Goal: Complete application form

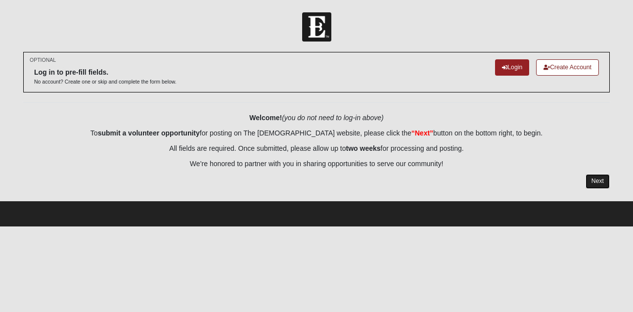
click at [593, 177] on link "Next" at bounding box center [597, 181] width 24 height 14
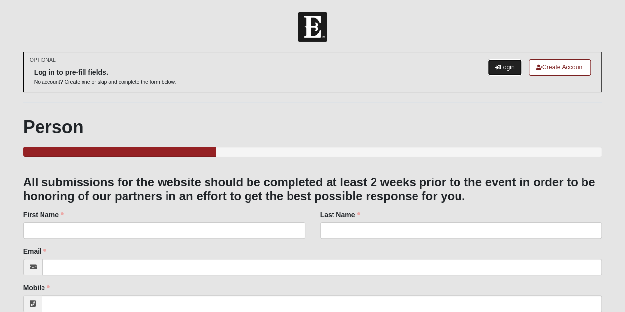
click at [500, 66] on link "Login" at bounding box center [505, 67] width 34 height 16
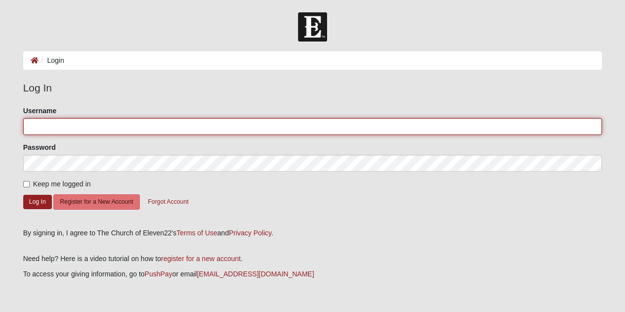
click at [206, 120] on input "Username" at bounding box center [312, 126] width 579 height 17
type input "twannaswift"
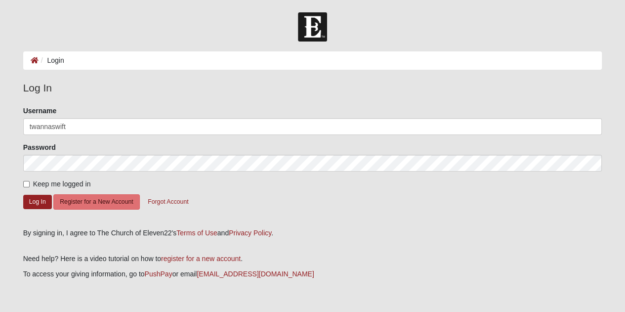
click at [198, 151] on div "Password" at bounding box center [312, 156] width 579 height 29
click at [30, 207] on button "Log In" at bounding box center [37, 202] width 29 height 14
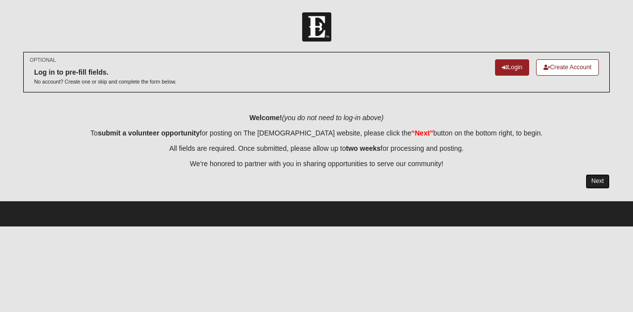
click at [595, 179] on link "Next" at bounding box center [597, 181] width 24 height 14
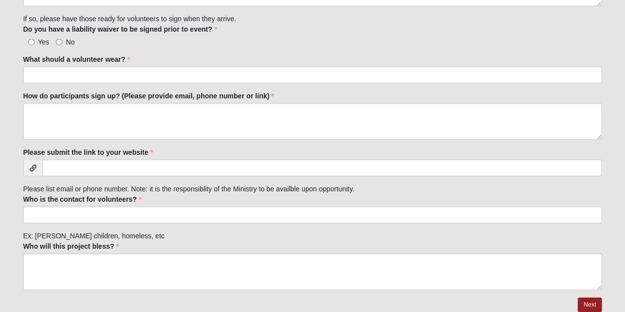
scroll to position [952, 0]
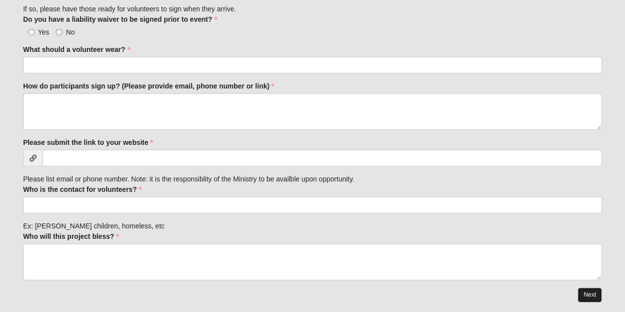
click at [597, 289] on link "Next" at bounding box center [590, 295] width 24 height 14
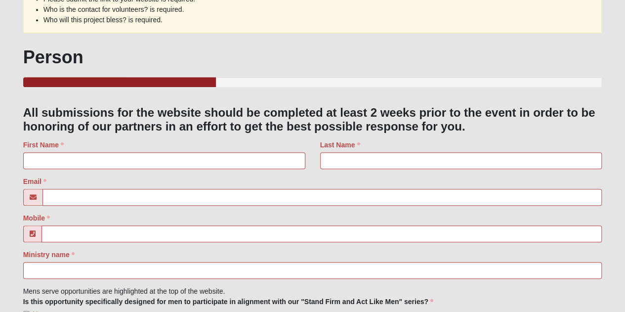
scroll to position [338, 0]
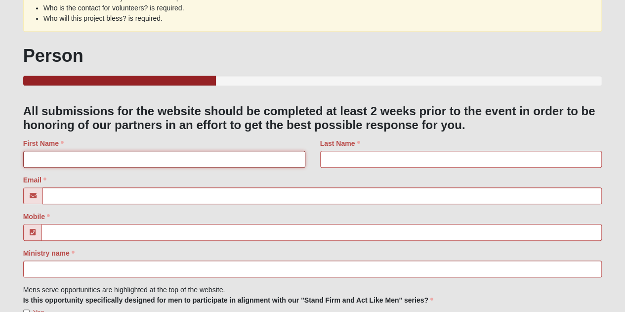
click at [185, 158] on input "First Name" at bounding box center [164, 159] width 282 height 17
type input "[PERSON_NAME]"
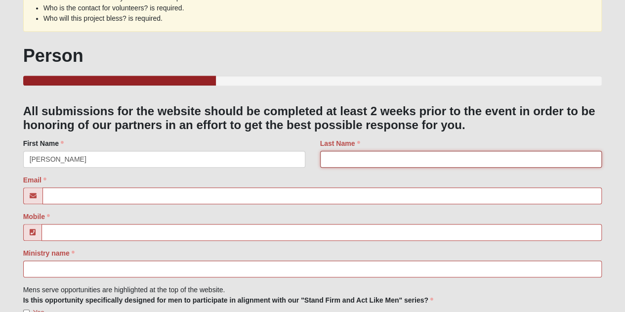
click at [400, 155] on input "Last Name" at bounding box center [461, 159] width 282 height 17
type input "Swift"
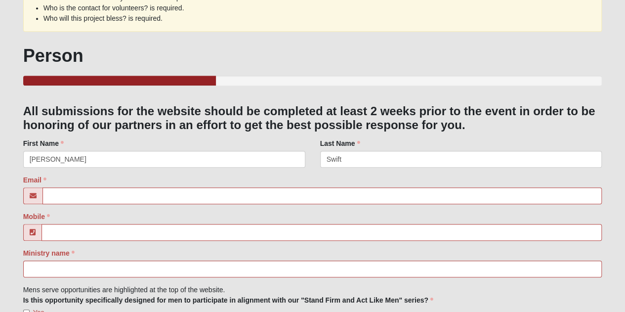
click at [276, 200] on input "Email" at bounding box center [323, 195] width 560 height 17
type input "[PERSON_NAME][EMAIL_ADDRESS][DOMAIN_NAME]"
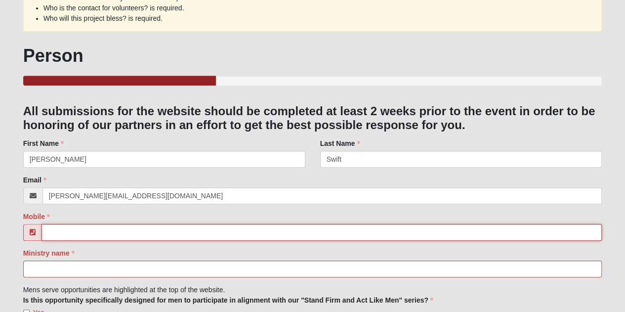
click at [222, 233] on input "Mobile" at bounding box center [322, 232] width 561 height 17
type input "[PHONE_NUMBER]"
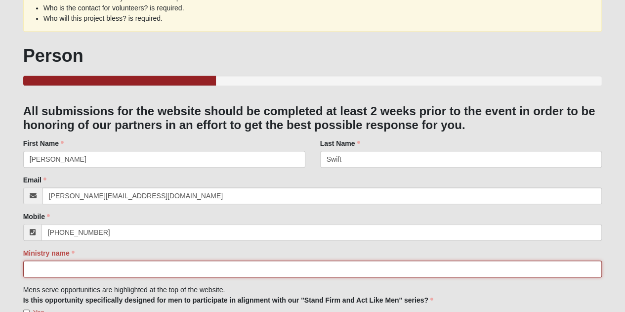
click at [210, 274] on input "Ministry name" at bounding box center [312, 269] width 579 height 17
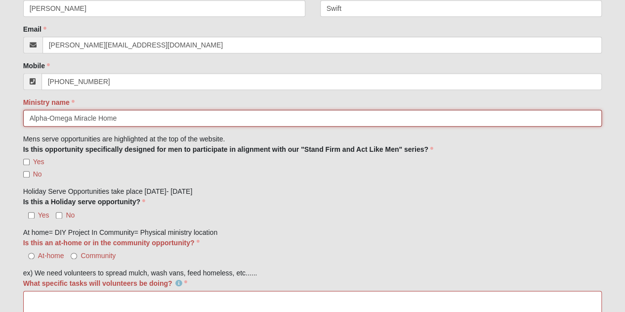
scroll to position [529, 0]
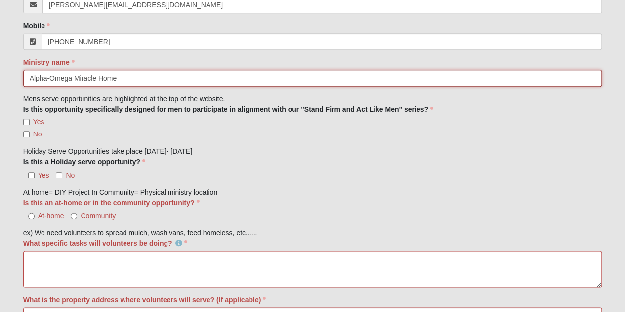
type input "Alpha-Omega Miracle Home"
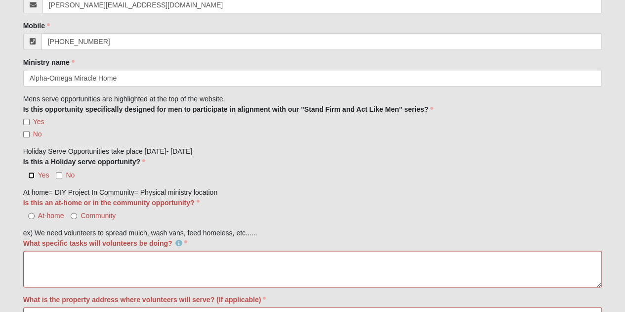
click at [34, 175] on input "Yes" at bounding box center [31, 175] width 6 height 6
checkbox input "true"
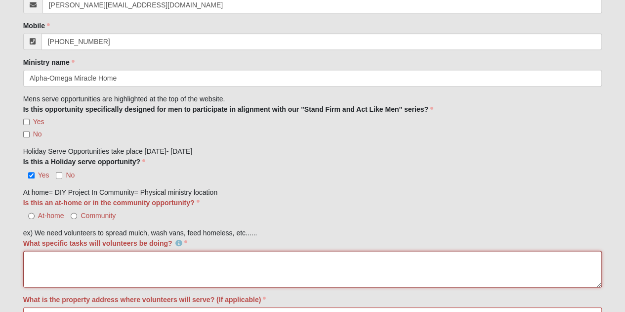
click at [41, 258] on textarea "What specific tasks will volunteers be doing?" at bounding box center [312, 269] width 579 height 37
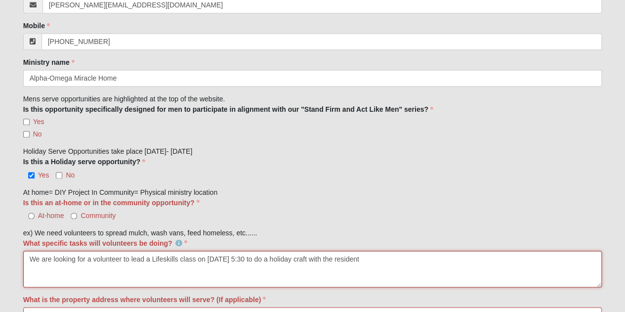
click at [343, 260] on textarea "We are looking for a volunteer to lead a Lifeskills class on [DATE] 5:30 to do …" at bounding box center [312, 269] width 579 height 37
drag, startPoint x: 29, startPoint y: 258, endPoint x: 400, endPoint y: 258, distance: 370.3
click at [400, 258] on textarea "We are looking for a volunteer to lead a Lifeskills class on [DATE] 5:30 to do …" at bounding box center [312, 269] width 579 height 37
type textarea "We are looking for a volunteer to lead a Lifeskills class on [DATE] 5:30 to do …"
drag, startPoint x: 399, startPoint y: 260, endPoint x: 0, endPoint y: 246, distance: 399.3
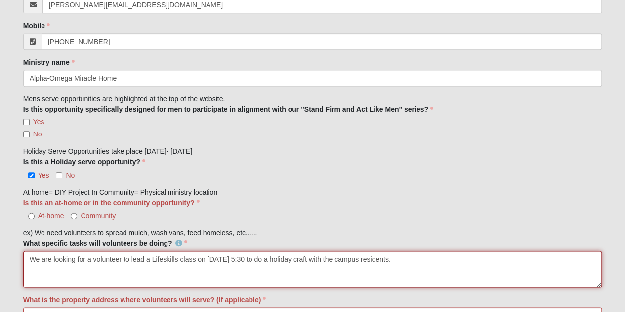
click at [0, 246] on form "Log In Ongoing Local Mission Opportunities Events Ongoing Local Mission Opportu…" at bounding box center [312, 256] width 625 height 1547
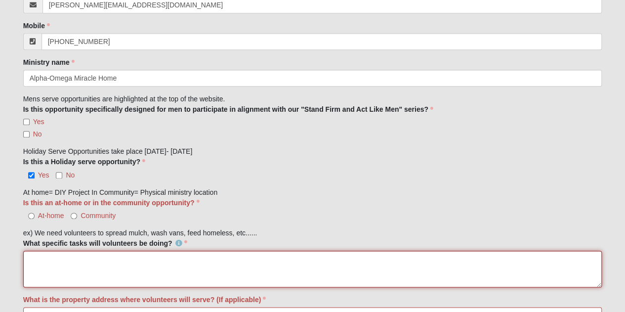
paste textarea "We are looking for a volunteer to lead two fun holiday activities for our campu…"
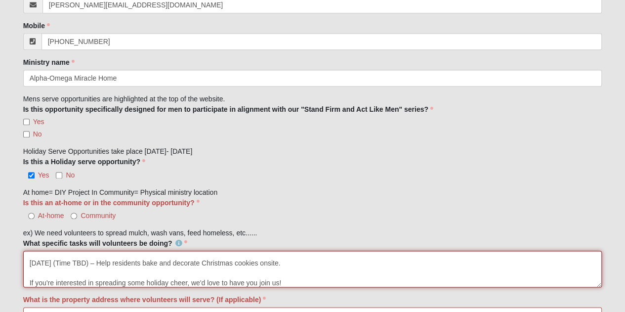
scroll to position [0, 0]
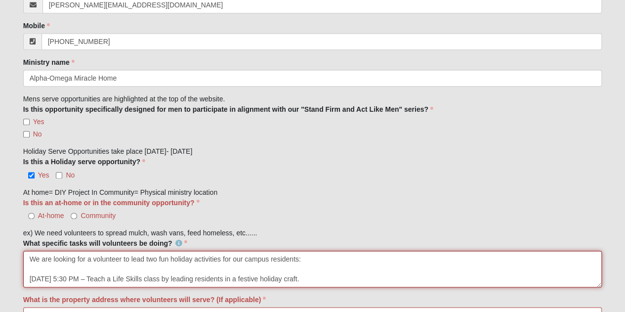
type textarea "We are looking for a volunteer to lead two fun holiday activities for our campu…"
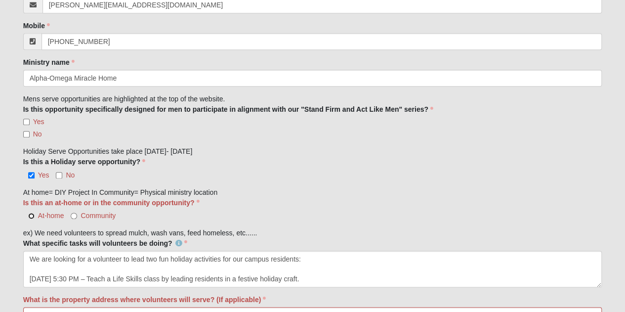
click at [33, 215] on input "At-home" at bounding box center [31, 216] width 6 height 6
radio input "true"
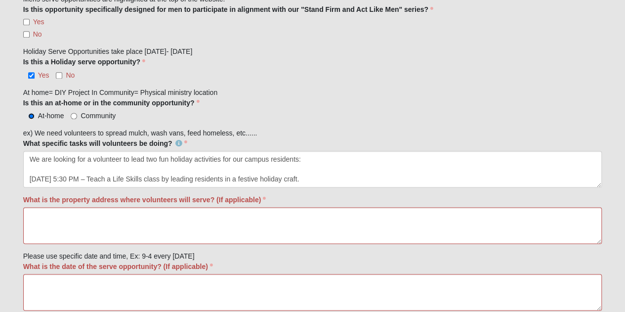
scroll to position [664, 0]
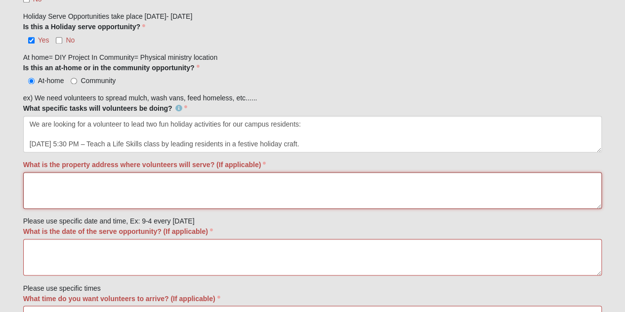
click at [201, 192] on textarea "What is the property address where volunteers will serve? (If applicable)" at bounding box center [312, 190] width 579 height 37
click at [73, 176] on textarea "1845 Old Moutrie" at bounding box center [312, 190] width 579 height 37
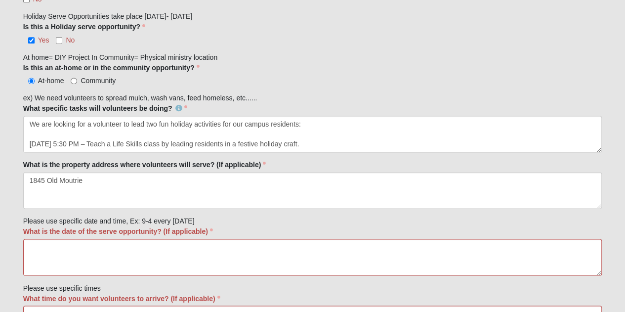
drag, startPoint x: 77, startPoint y: 176, endPoint x: 93, endPoint y: 228, distance: 54.9
click at [93, 228] on label "What is the date of the serve opportunity? (If applicable)" at bounding box center [118, 231] width 190 height 10
click at [93, 239] on textarea "What is the date of the serve opportunity? (If applicable)" at bounding box center [312, 257] width 579 height 37
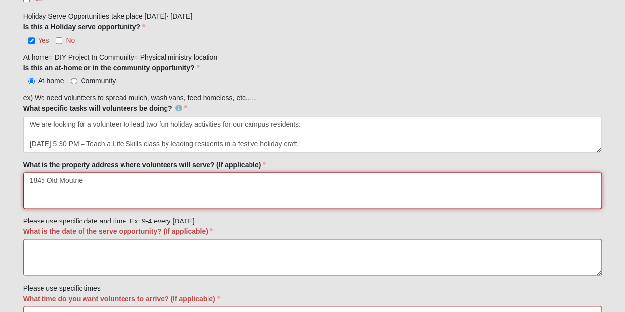
click at [66, 176] on textarea "1845 Old Moutrie" at bounding box center [312, 190] width 579 height 37
click at [68, 180] on textarea "1845 Old Moutrie" at bounding box center [312, 190] width 579 height 37
type textarea "[STREET_ADDRESS][PERSON_NAME][PERSON_NAME]"
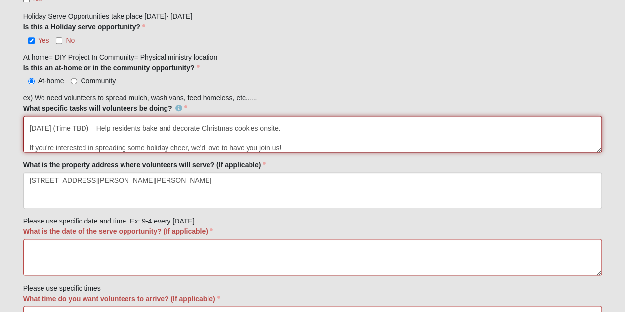
scroll to position [40, 0]
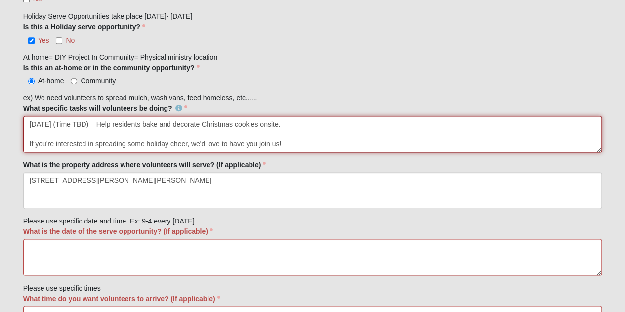
drag, startPoint x: 30, startPoint y: 143, endPoint x: 338, endPoint y: 130, distance: 308.8
click at [338, 130] on textarea "We are looking for a volunteer to lead two fun holiday activities for our campu…" at bounding box center [312, 134] width 579 height 37
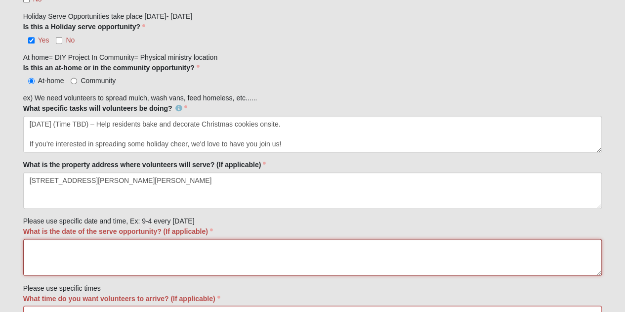
click at [121, 262] on textarea "What is the date of the serve opportunity? (If applicable)" at bounding box center [312, 257] width 579 height 37
paste textarea "[DATE] 5:30 PM – Teach a Life Skills class by leading residents in a festive ho…"
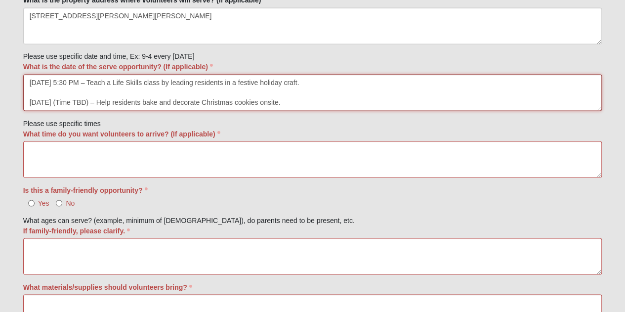
scroll to position [860, 0]
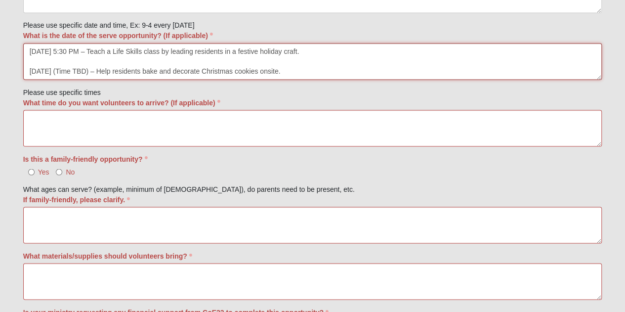
type textarea "[DATE] 5:30 PM – Teach a Life Skills class by leading residents in a festive ho…"
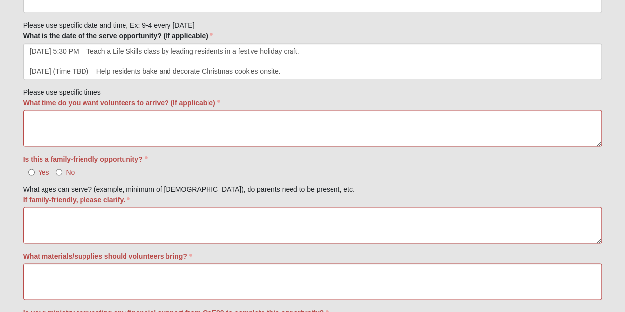
click at [32, 174] on label "Yes" at bounding box center [36, 172] width 26 height 10
click at [32, 174] on input "Yes" at bounding box center [31, 172] width 6 height 6
radio input "true"
click at [43, 211] on textarea "If family-friendly, please clarify." at bounding box center [312, 225] width 579 height 37
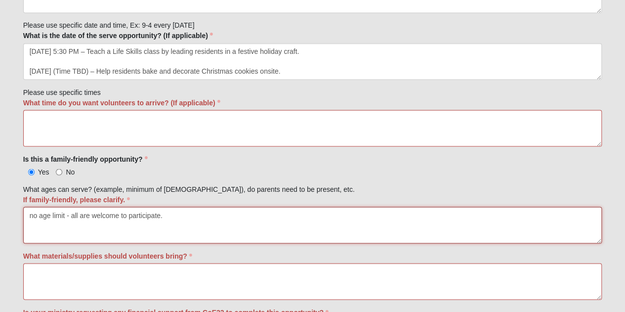
type textarea "no age limit - all are welcome to participate."
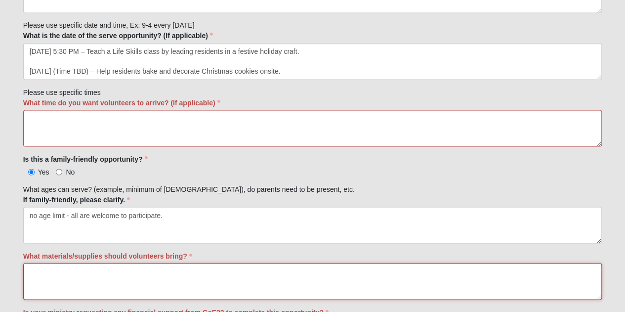
click at [30, 272] on textarea "What materials/supplies should volunteers bring?" at bounding box center [312, 281] width 579 height 37
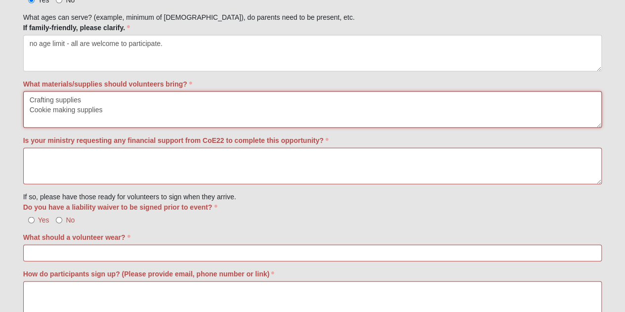
scroll to position [1066, 0]
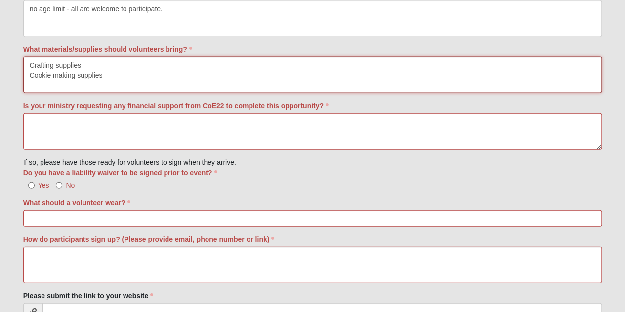
type textarea "Crafting supplies Cookie making supplies"
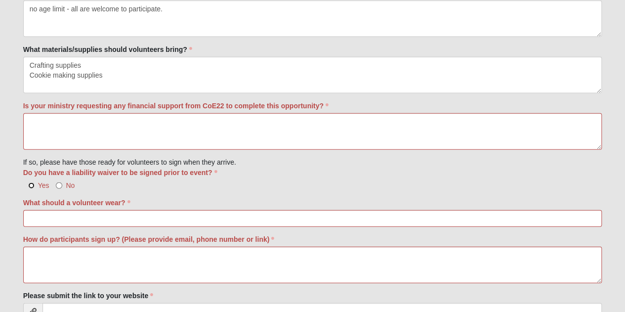
click at [32, 182] on input "Yes" at bounding box center [31, 185] width 6 height 6
radio input "true"
click at [40, 213] on input "What should a volunteer wear?" at bounding box center [312, 218] width 579 height 17
type input "Comfortable clothes"
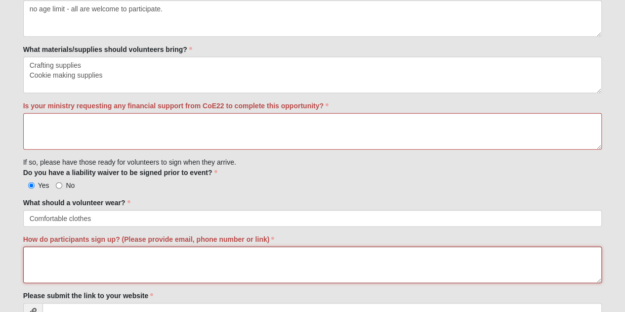
click at [44, 252] on textarea "How do participants sign up? (Please provide email, phone number or link)" at bounding box center [312, 265] width 579 height 37
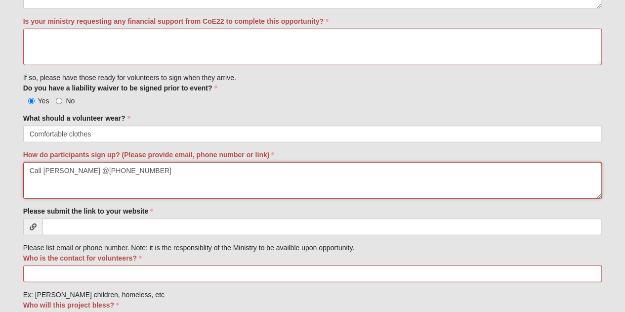
scroll to position [1157, 0]
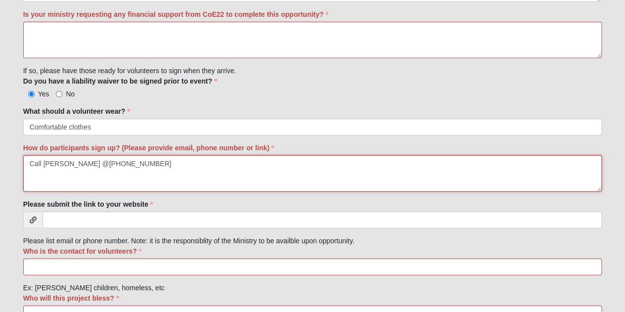
type textarea "Call [PERSON_NAME] @[PHONE_NUMBER]"
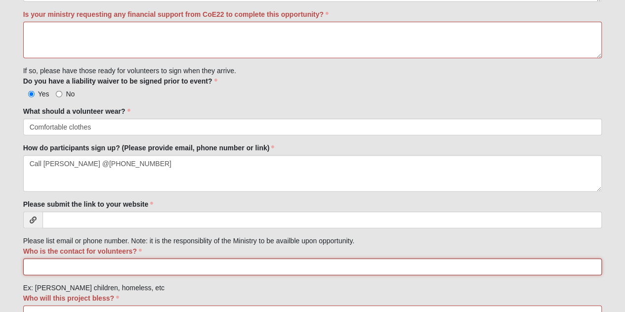
click at [127, 267] on input "Who is the contact for volunteers?" at bounding box center [312, 267] width 579 height 17
type input "[PERSON_NAME]"
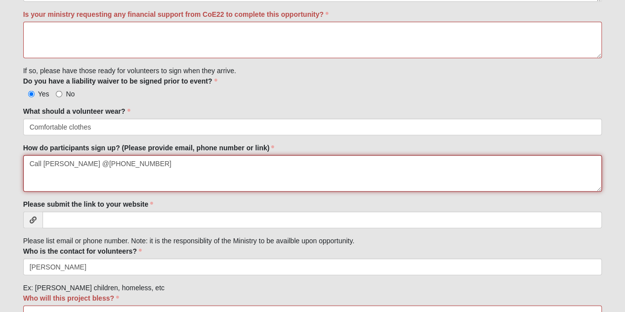
click at [95, 161] on textarea "Call [PERSON_NAME] @[PHONE_NUMBER]" at bounding box center [312, 173] width 579 height 37
click at [151, 162] on textarea "Call [PERSON_NAME] @ [PHONE_NUMBER]" at bounding box center [312, 173] width 579 height 37
type textarea "Call [PERSON_NAME] @ [PHONE_NUMBER] or [PERSON_NAME][EMAIL_ADDRESS][DOMAIN_NAME]"
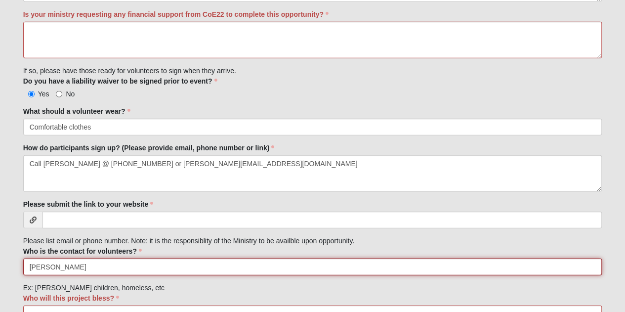
click at [104, 262] on input "[PERSON_NAME]" at bounding box center [312, 267] width 579 height 17
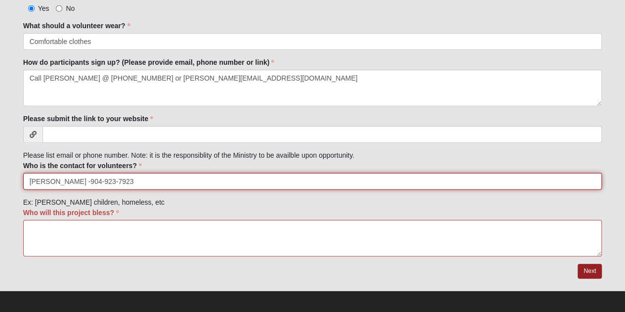
type input "[PERSON_NAME] -904-923-7923"
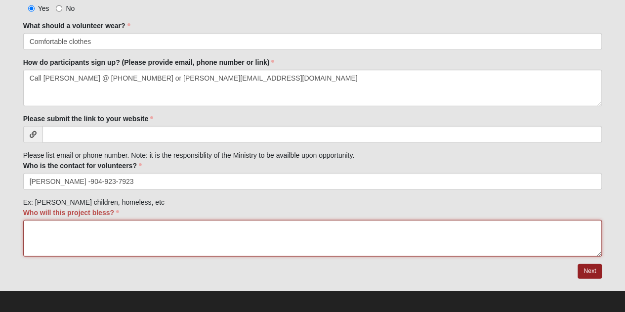
click at [73, 223] on textarea "Who will this project bless?" at bounding box center [312, 238] width 579 height 37
type textarea "Young single moms, their children and Sr. women in our program"
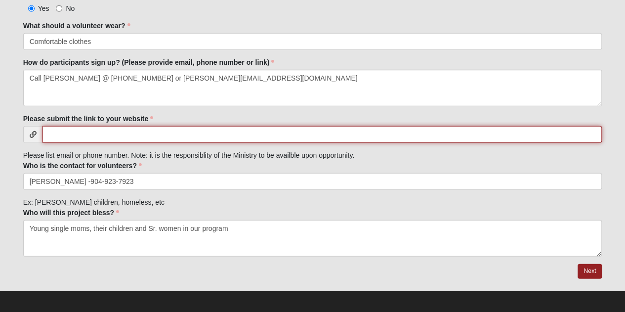
click at [99, 126] on input "Please submit the link to your website" at bounding box center [323, 134] width 560 height 17
paste input "[URL][DOMAIN_NAME]"
type input "[URL][DOMAIN_NAME]"
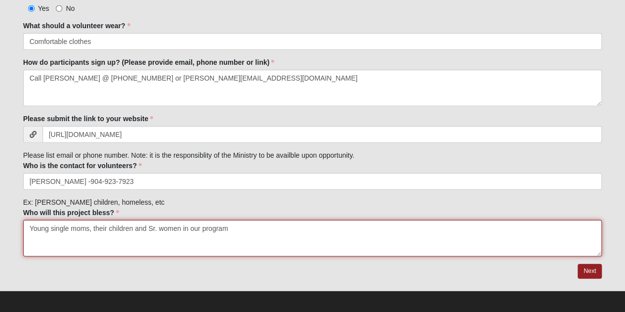
click at [204, 224] on textarea "Young single moms, their children and Sr. women in our program" at bounding box center [312, 238] width 579 height 37
type textarea "Young single moms, their children and Sr. women in our residential program."
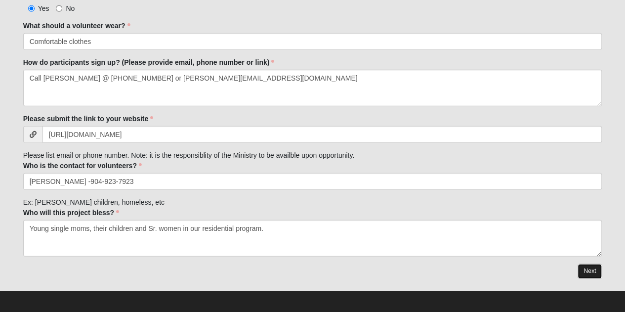
click at [592, 267] on link "Next" at bounding box center [590, 271] width 24 height 14
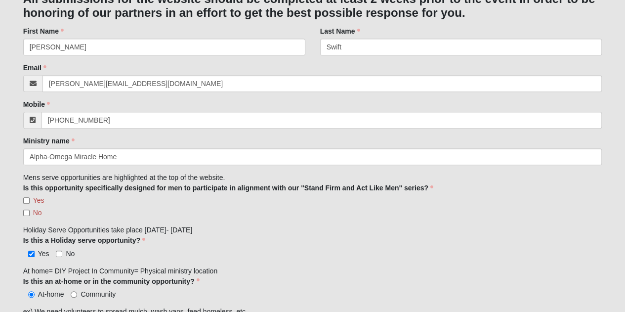
scroll to position [235, 0]
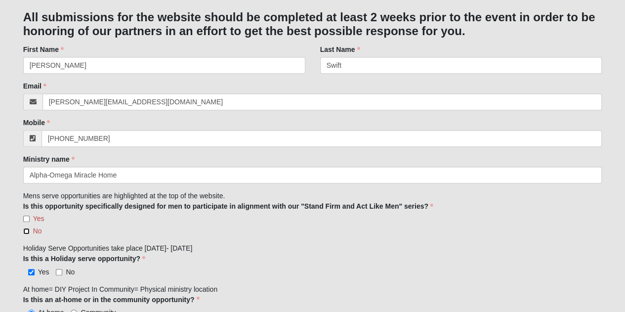
click at [29, 230] on input "No" at bounding box center [26, 231] width 6 height 6
checkbox input "true"
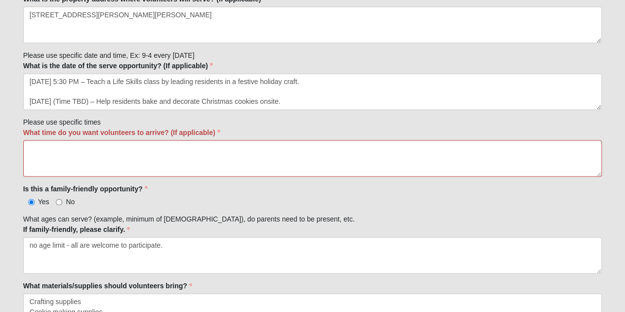
scroll to position [634, 0]
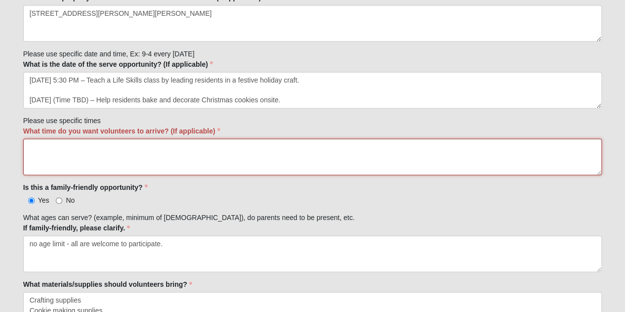
click at [199, 149] on textarea "What time do you want volunteers to arrive? (If applicable)" at bounding box center [312, 156] width 579 height 37
click at [105, 148] on textarea "15 minutes before the activty" at bounding box center [312, 156] width 579 height 37
click at [105, 146] on textarea "15 minutes before the activty" at bounding box center [312, 156] width 579 height 37
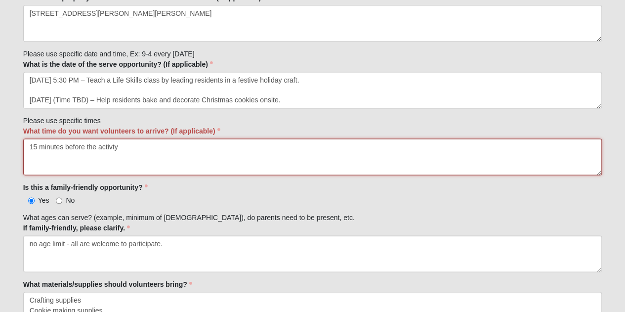
click at [105, 146] on textarea "15 minutes before the activty" at bounding box center [312, 156] width 579 height 37
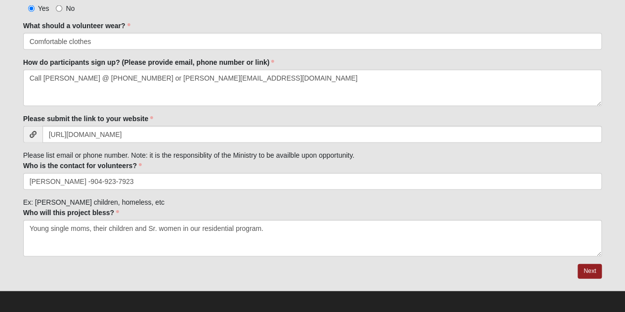
scroll to position [797, 0]
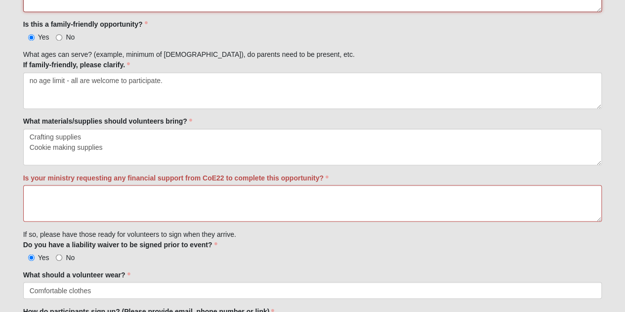
type textarea "15 minutes before the activity starts"
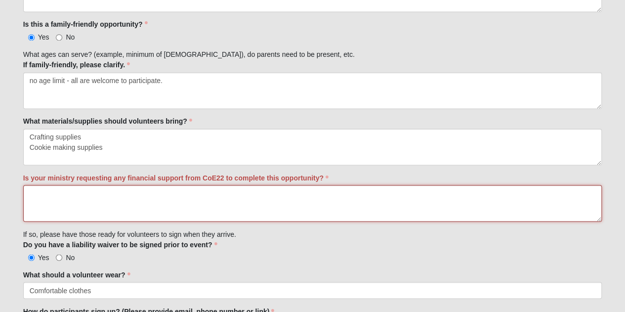
click at [315, 197] on textarea "Is your ministry requesting any financial support from CoE22 to complete this o…" at bounding box center [312, 203] width 579 height 37
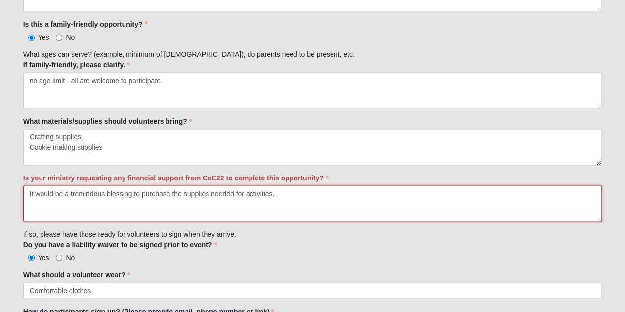
click at [95, 189] on textarea "It would be a tremindous blessing to purchase the supplies needed for activitie…" at bounding box center [312, 203] width 579 height 37
drag, startPoint x: 279, startPoint y: 187, endPoint x: 28, endPoint y: 190, distance: 250.7
click at [28, 190] on textarea "It would be a tremendous blessing to purchase the supplies needed for activitie…" at bounding box center [312, 203] width 579 height 37
type textarea "It would be a tremendous blessing to purchase the supplies needed for activitie…"
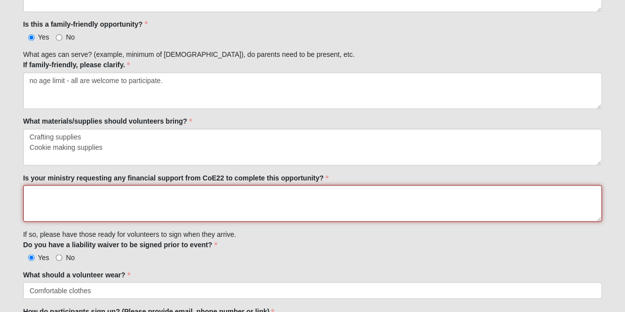
paste textarea "It would be a great help and blessing to have the supplies for these activities…"
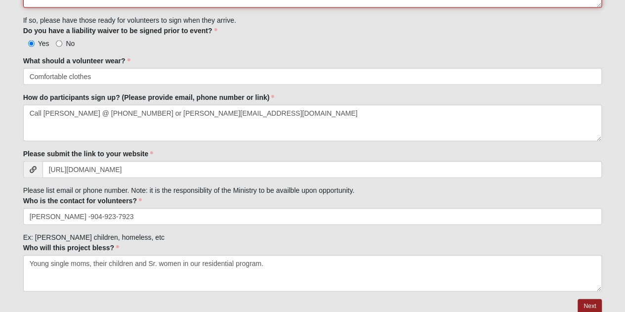
scroll to position [1046, 0]
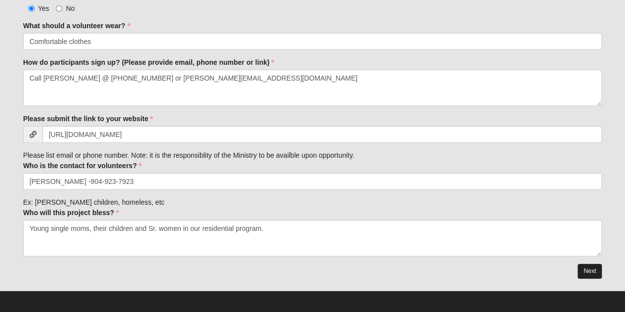
type textarea "It would be a great help and blessing to have the supplies for these activities…"
click at [588, 265] on link "Next" at bounding box center [590, 271] width 24 height 14
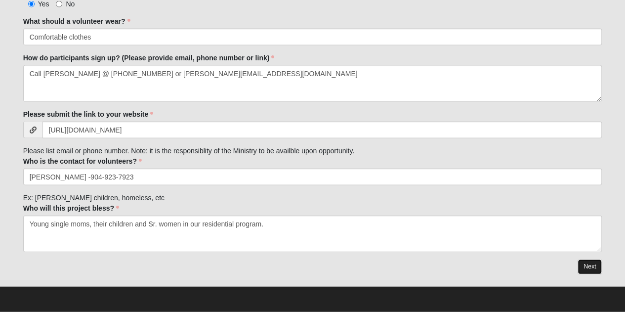
scroll to position [976, 0]
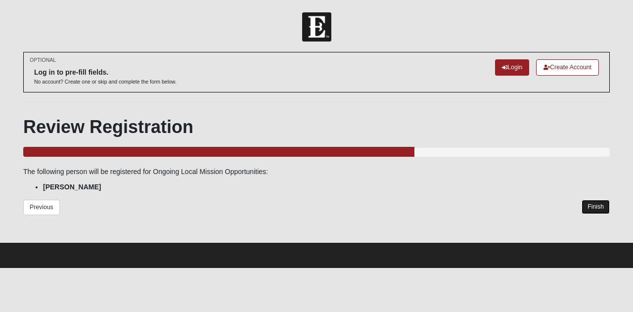
click at [591, 209] on link "Finish" at bounding box center [595, 207] width 28 height 14
